Goal: Navigation & Orientation: Go to known website

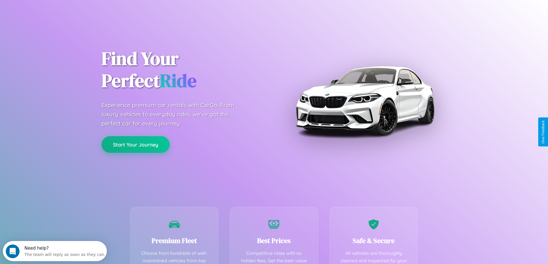
click at [136, 145] on button "Start Your Journey" at bounding box center [136, 144] width 68 height 17
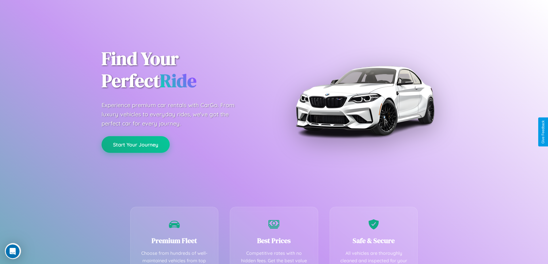
click at [136, 144] on button "Start Your Journey" at bounding box center [136, 144] width 68 height 17
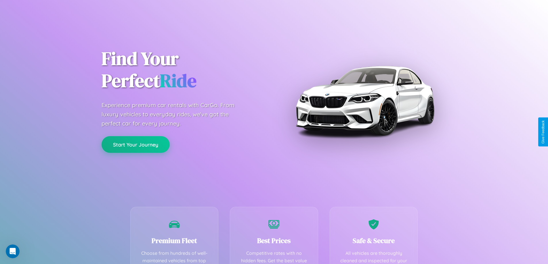
click at [136, 144] on button "Start Your Journey" at bounding box center [136, 144] width 68 height 17
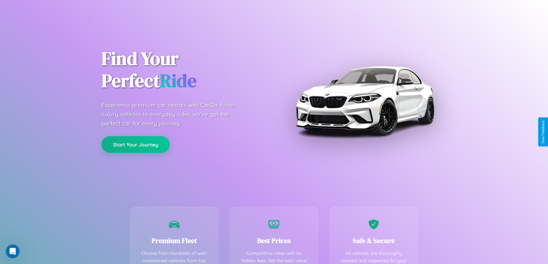
click at [136, 144] on button "Start Your Journey" at bounding box center [136, 144] width 68 height 17
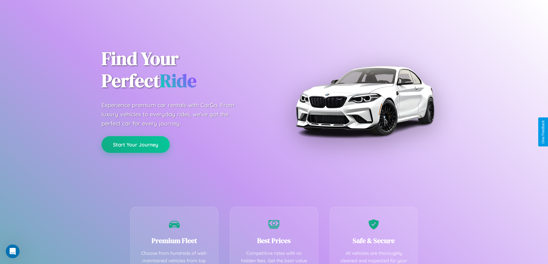
click at [136, 144] on button "Start Your Journey" at bounding box center [136, 144] width 68 height 17
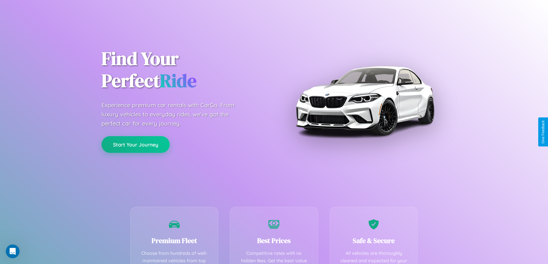
click at [136, 144] on button "Start Your Journey" at bounding box center [136, 144] width 68 height 17
